Goal: Find specific page/section: Find specific page/section

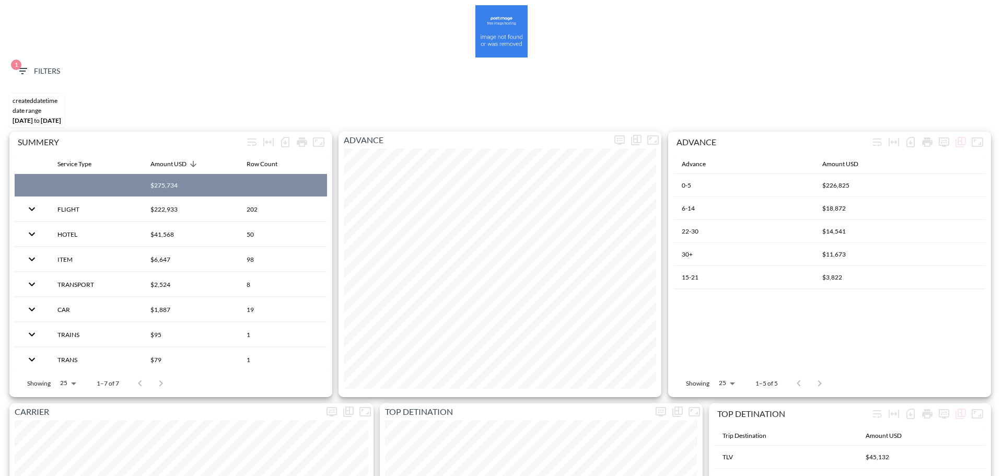
click at [52, 55] on div at bounding box center [501, 31] width 992 height 52
click at [49, 64] on button "1 Filters" at bounding box center [38, 71] width 52 height 19
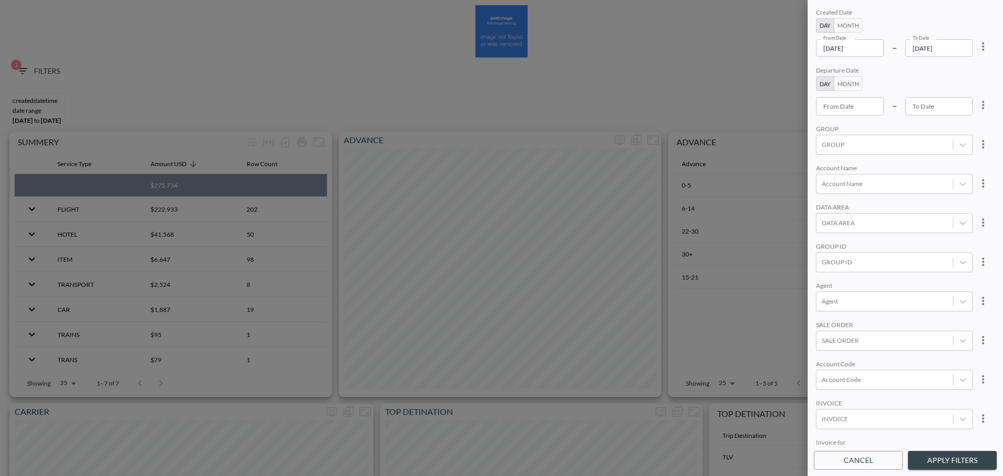
click at [981, 41] on icon "more" at bounding box center [983, 46] width 13 height 13
click at [960, 58] on ul "Clear" at bounding box center [944, 70] width 94 height 27
click at [951, 64] on li "Clear" at bounding box center [944, 70] width 94 height 19
drag, startPoint x: 873, startPoint y: 50, endPoint x: 867, endPoint y: 49, distance: 5.2
click at [871, 50] on input "YYYY-MM-DD" at bounding box center [850, 48] width 68 height 18
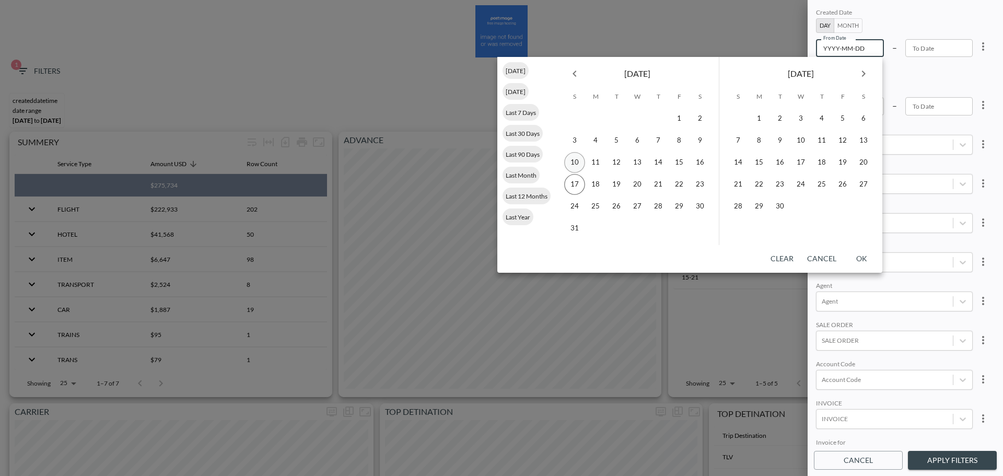
click at [577, 160] on button "10" at bounding box center [574, 162] width 21 height 21
type input "[DATE]"
click at [699, 159] on button "16" at bounding box center [699, 162] width 21 height 21
type input "[DATE]"
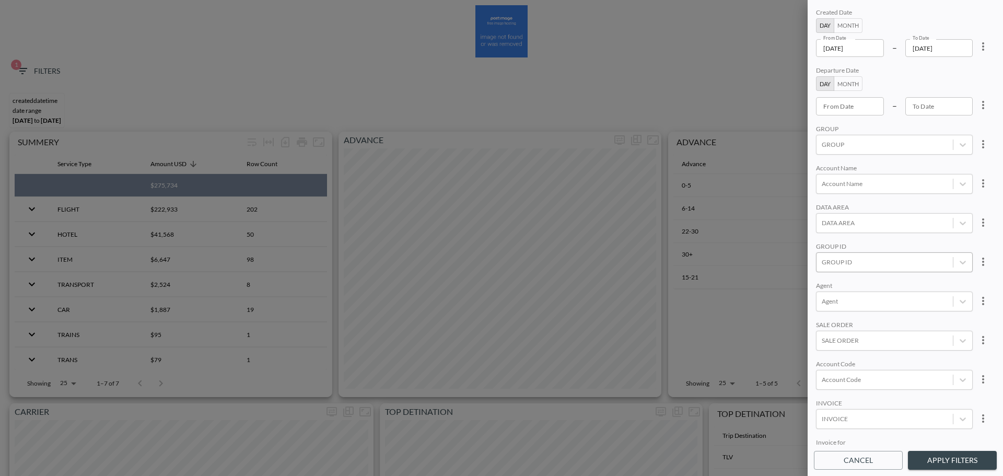
click at [836, 263] on div at bounding box center [884, 262] width 126 height 10
type input "ב"
click at [826, 211] on input "Cloudinary" at bounding box center [824, 210] width 22 height 22
type input "cloudi"
click at [883, 165] on div "Account Name" at bounding box center [894, 169] width 157 height 10
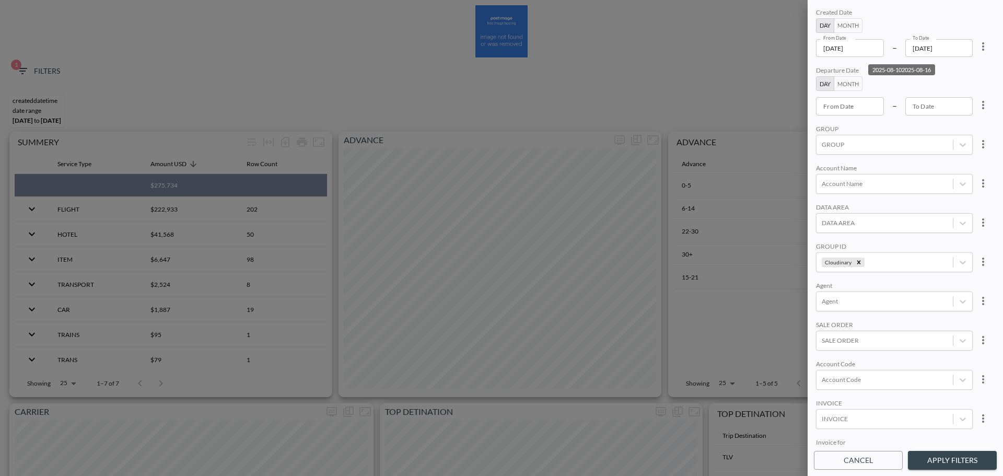
drag, startPoint x: 942, startPoint y: 451, endPoint x: 913, endPoint y: 434, distance: 33.7
click at [942, 451] on button "Apply Filters" at bounding box center [952, 460] width 89 height 19
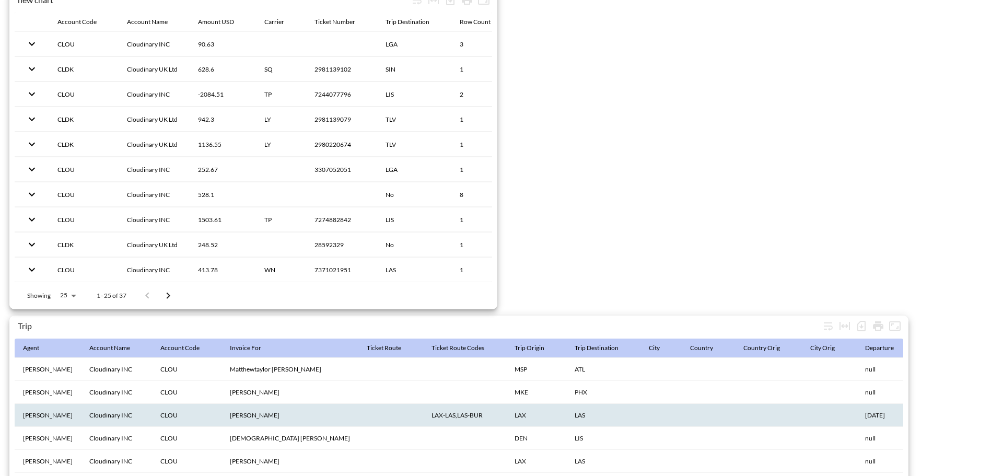
scroll to position [1642, 0]
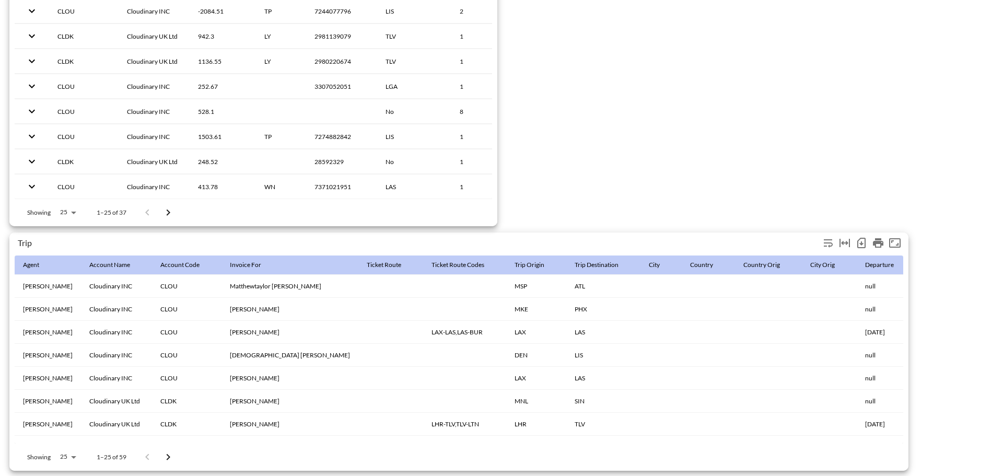
click at [861, 241] on icon "Number of rows selected for download: 59" at bounding box center [861, 243] width 4 height 4
